Goal: Task Accomplishment & Management: Use online tool/utility

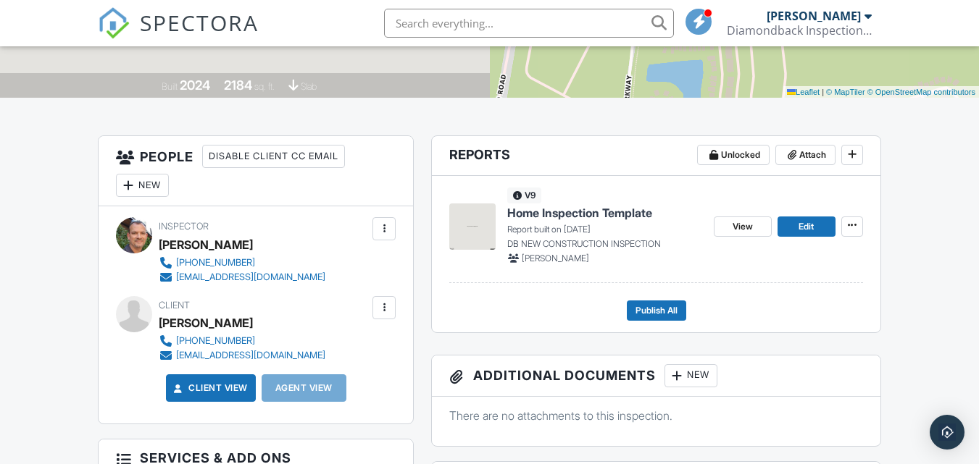
scroll to position [290, 0]
drag, startPoint x: 811, startPoint y: 221, endPoint x: 803, endPoint y: 227, distance: 9.9
click at [811, 221] on span "Edit" at bounding box center [805, 226] width 15 height 14
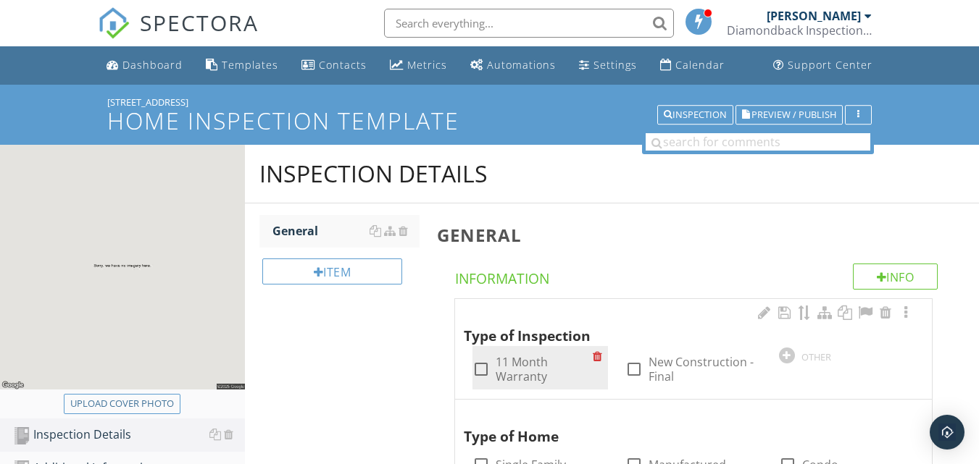
click at [482, 368] on div at bounding box center [481, 369] width 25 height 25
checkbox input "true"
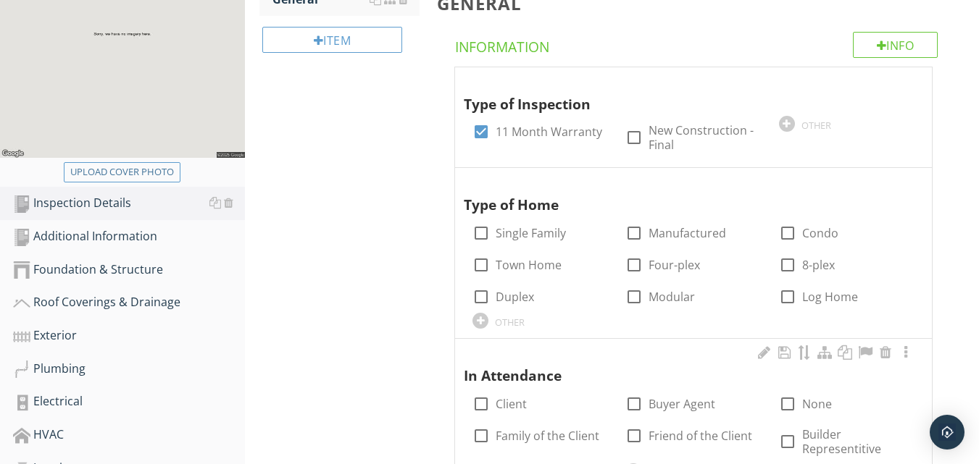
scroll to position [290, 0]
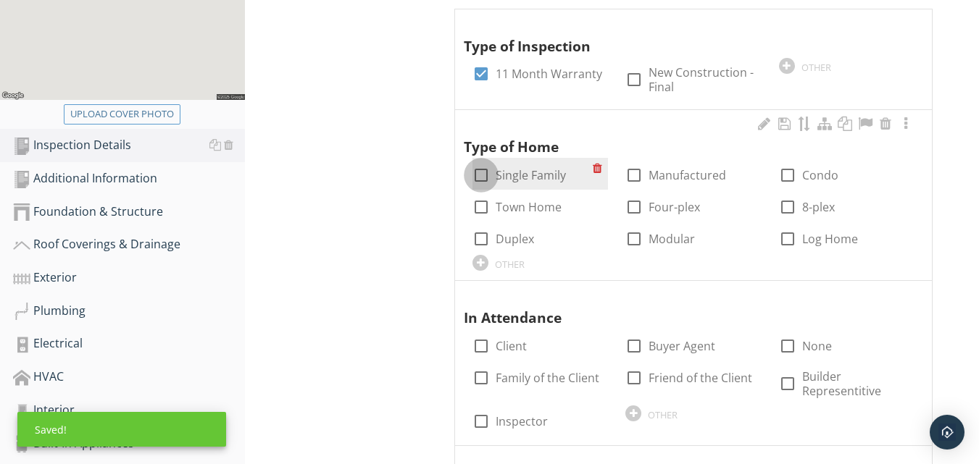
click at [479, 180] on div at bounding box center [481, 175] width 25 height 25
checkbox input "true"
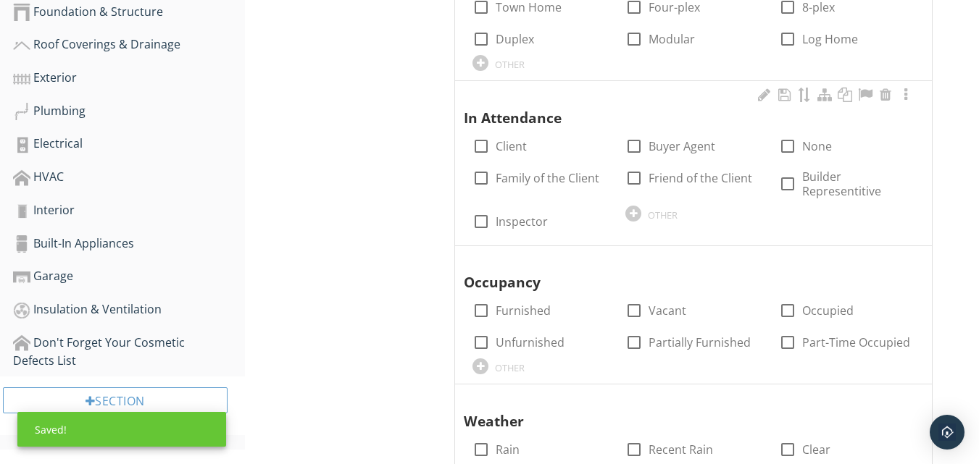
scroll to position [507, 0]
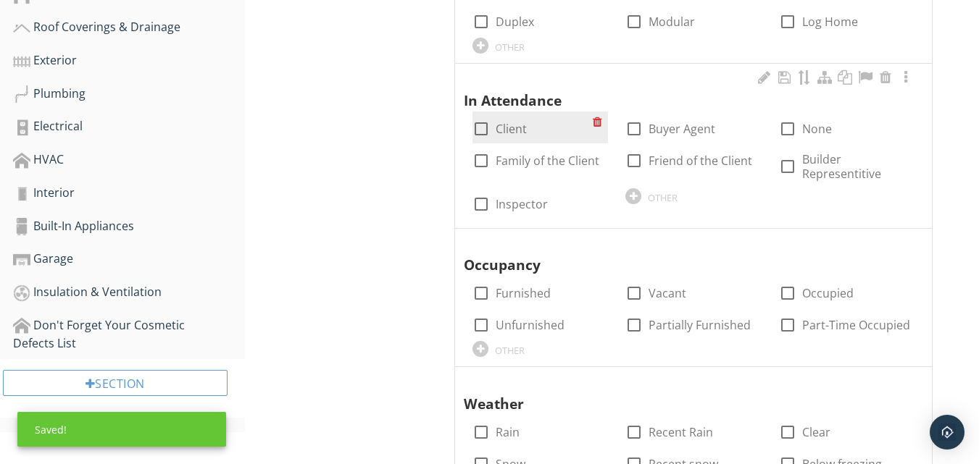
click at [483, 127] on div at bounding box center [481, 129] width 25 height 25
checkbox input "true"
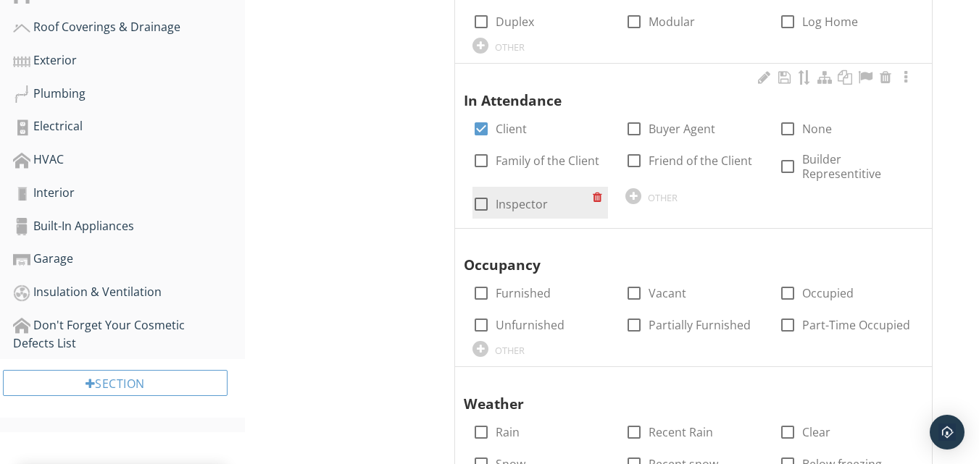
click at [485, 200] on div at bounding box center [481, 204] width 25 height 25
checkbox input "true"
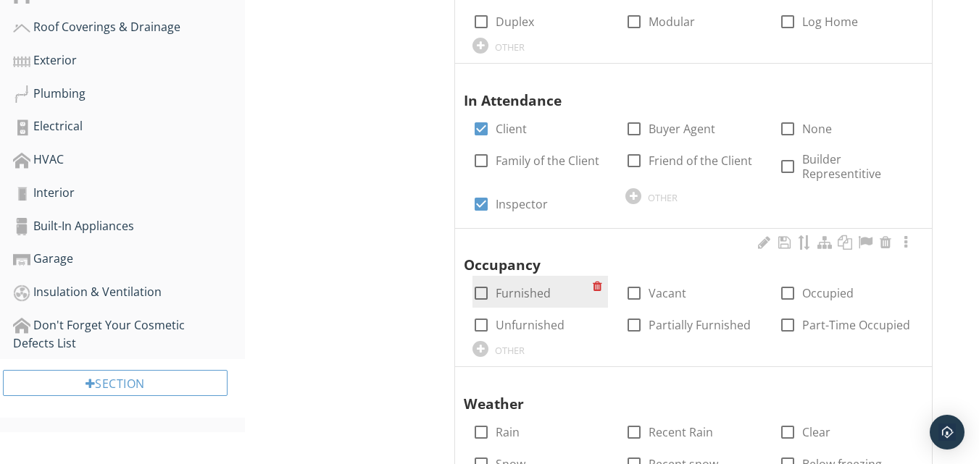
click at [480, 288] on div at bounding box center [481, 293] width 25 height 25
checkbox input "true"
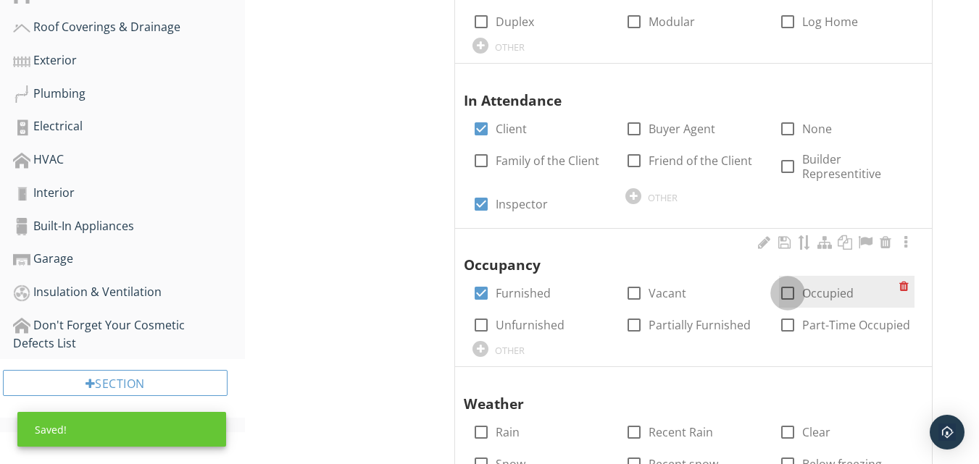
click at [785, 294] on div at bounding box center [787, 293] width 25 height 25
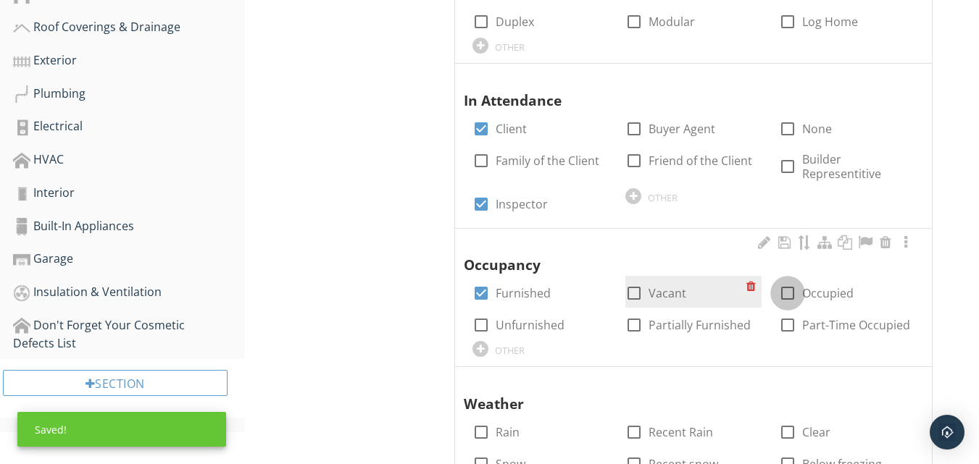
checkbox input "true"
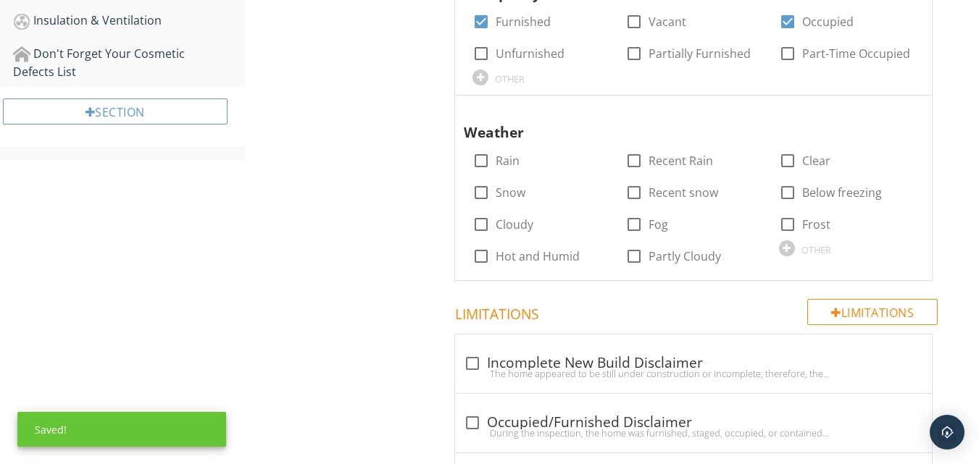
scroll to position [864, 0]
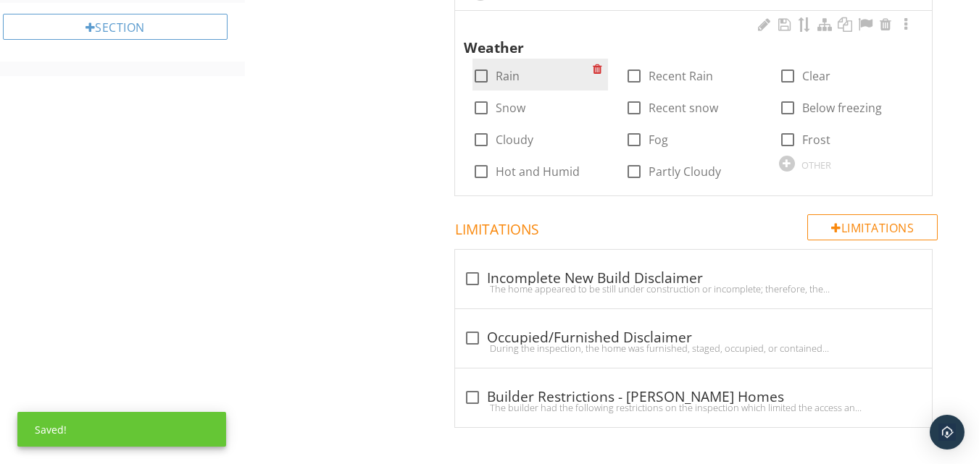
click at [474, 75] on div at bounding box center [481, 76] width 25 height 25
checkbox input "true"
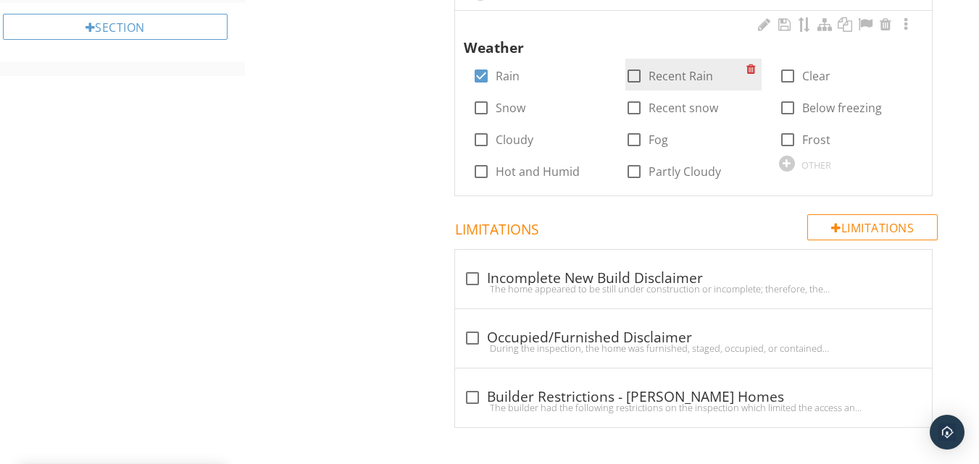
click at [636, 75] on div at bounding box center [634, 76] width 25 height 25
checkbox input "true"
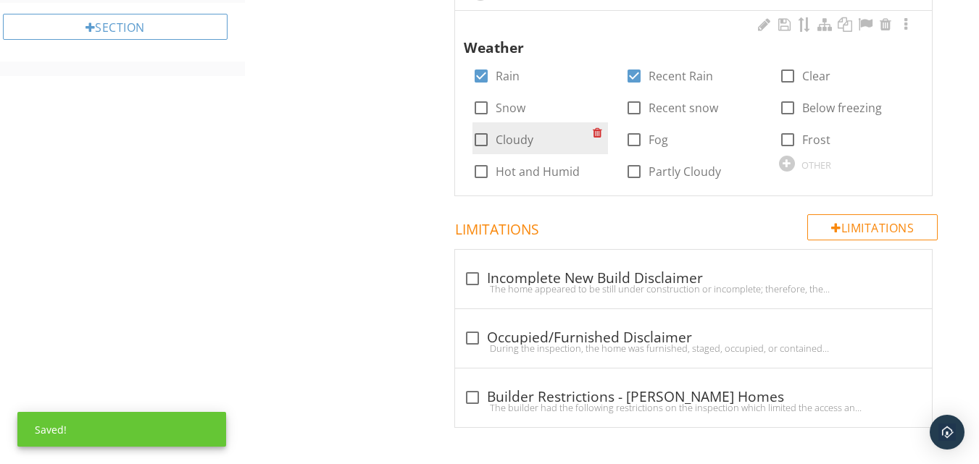
click at [490, 139] on div at bounding box center [481, 140] width 25 height 25
checkbox input "true"
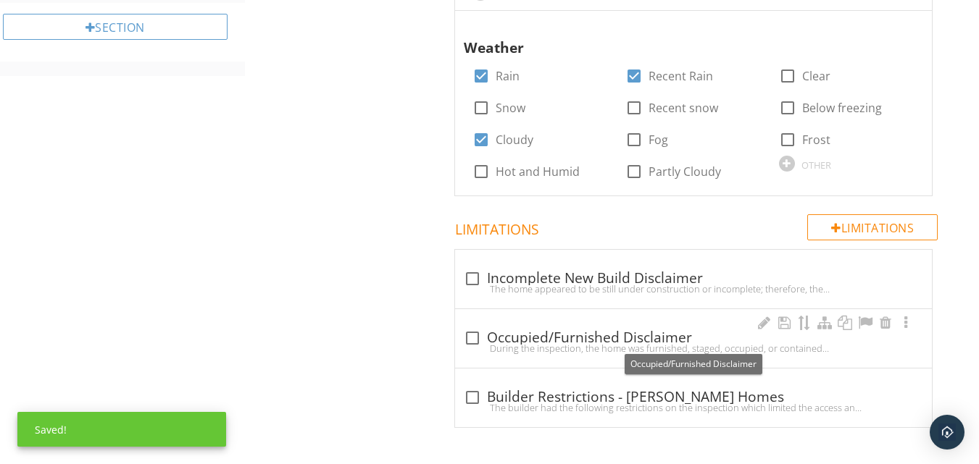
click at [472, 335] on div at bounding box center [472, 338] width 25 height 25
checkbox input "true"
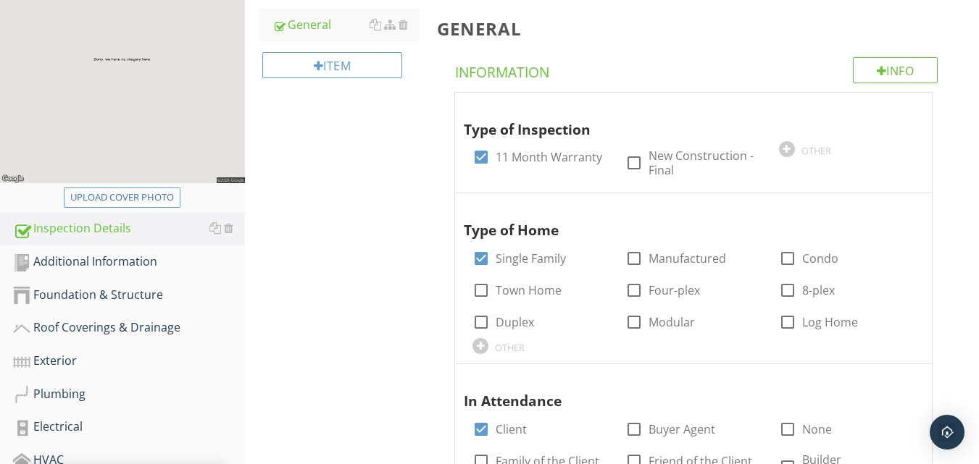
scroll to position [217, 0]
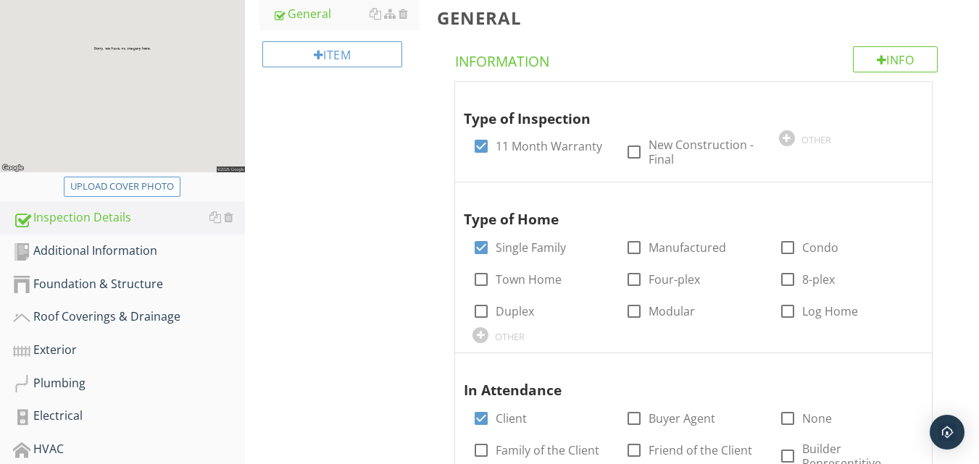
click at [158, 184] on div "Upload cover photo" at bounding box center [122, 187] width 104 height 14
type input "C:\fakepath\2025-09-29 08.43.54.jpg"
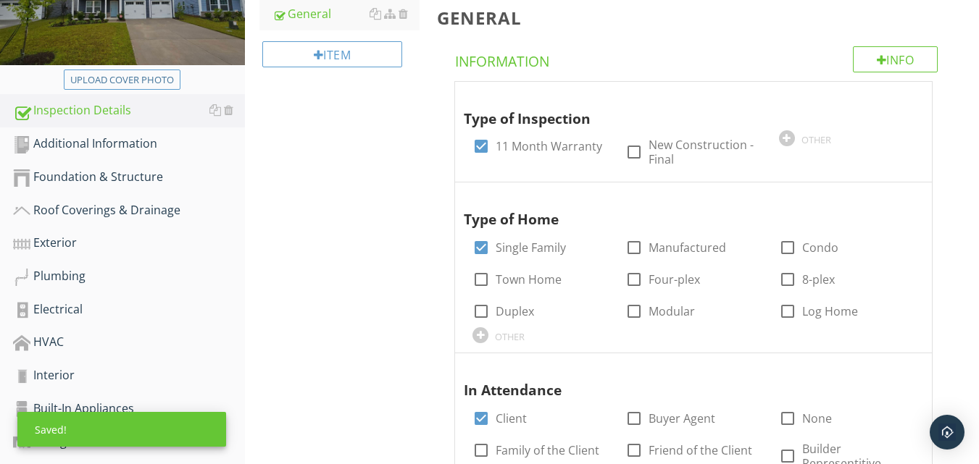
scroll to position [145, 0]
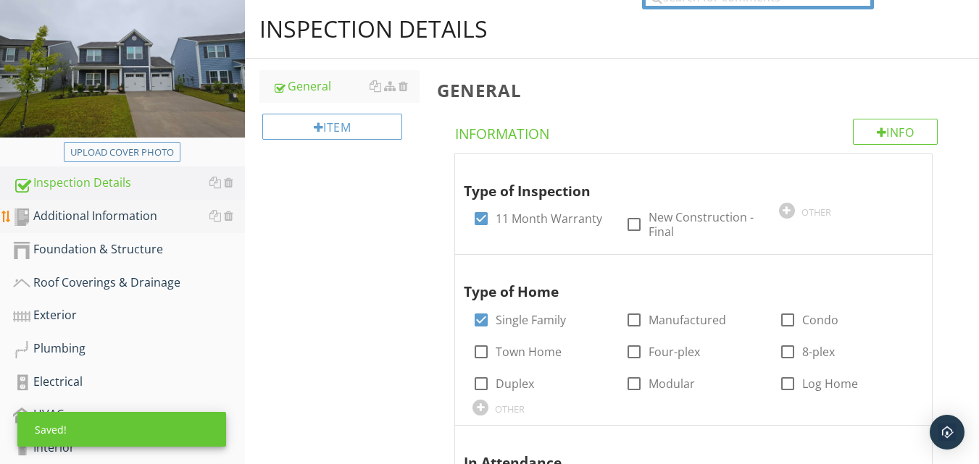
click at [112, 222] on div "Additional Information" at bounding box center [129, 216] width 232 height 19
